Goal: Task Accomplishment & Management: Use online tool/utility

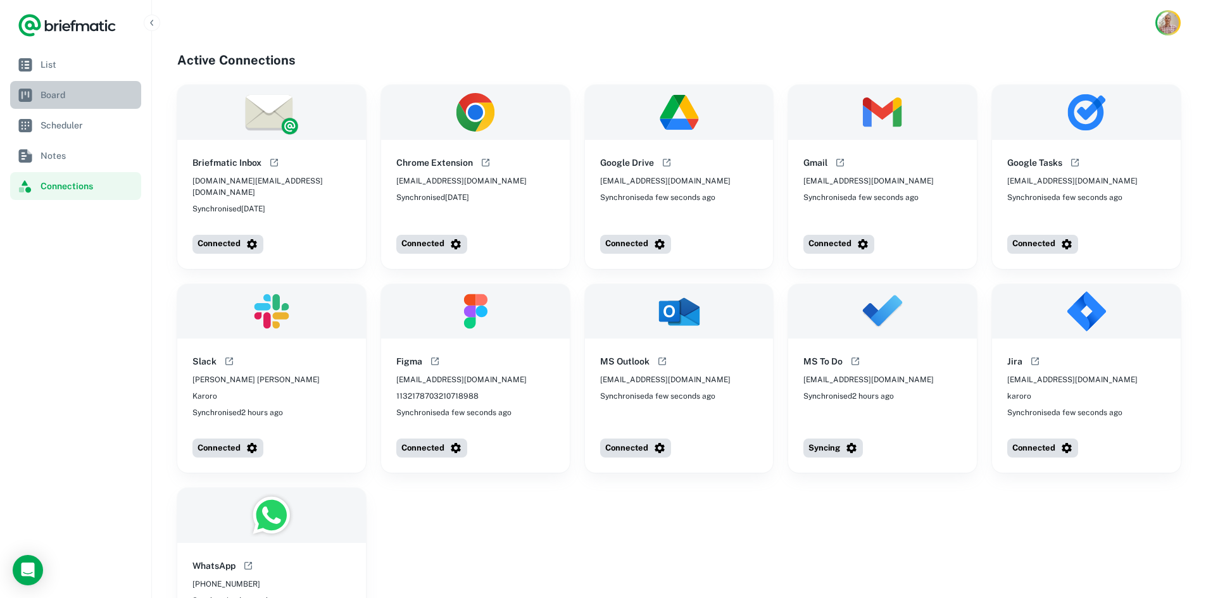
click at [65, 94] on span "Board" at bounding box center [89, 95] width 96 height 14
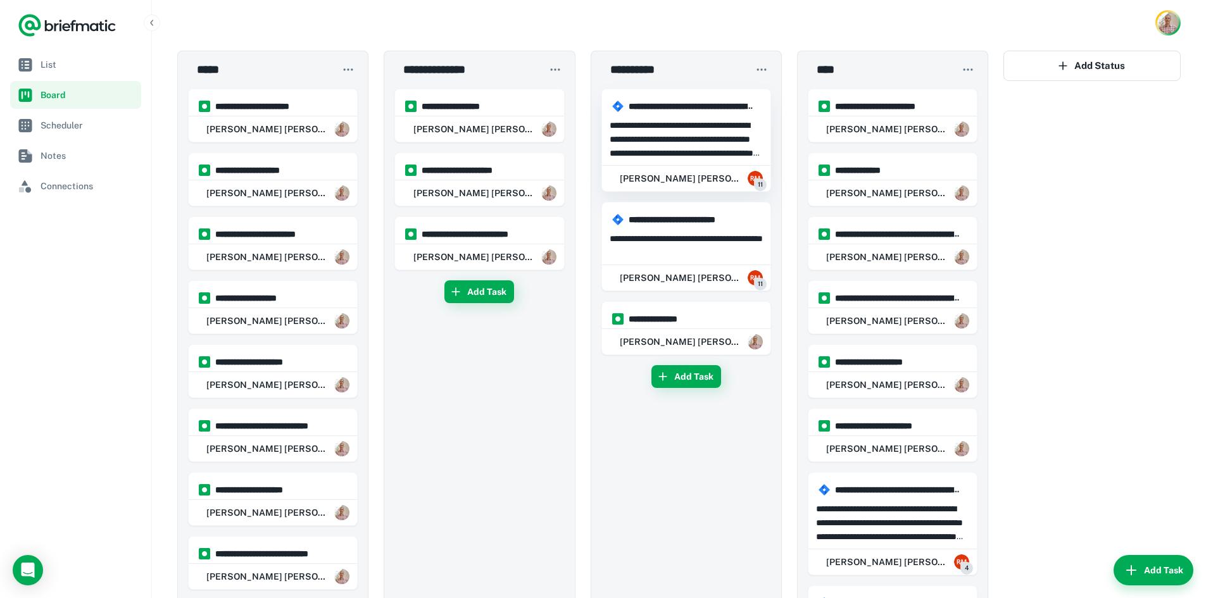
drag, startPoint x: 669, startPoint y: 148, endPoint x: 650, endPoint y: 127, distance: 28.2
click at [650, 127] on p at bounding box center [686, 139] width 153 height 42
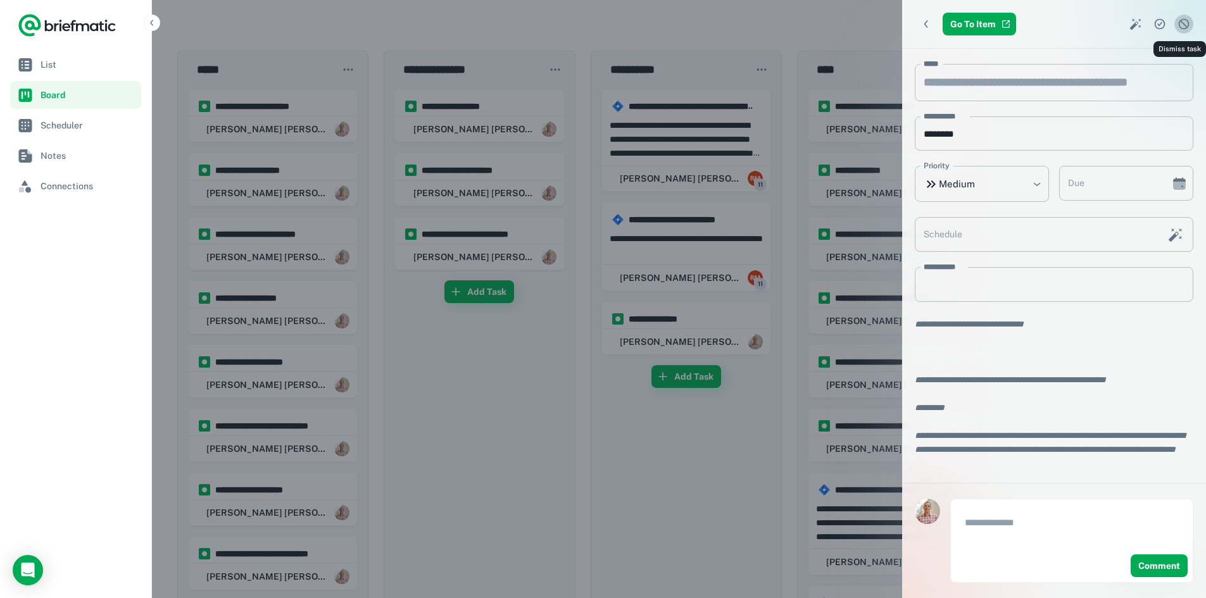
click at [1184, 26] on icon "Dismiss task" at bounding box center [1184, 24] width 13 height 13
